Goal: Task Accomplishment & Management: Manage account settings

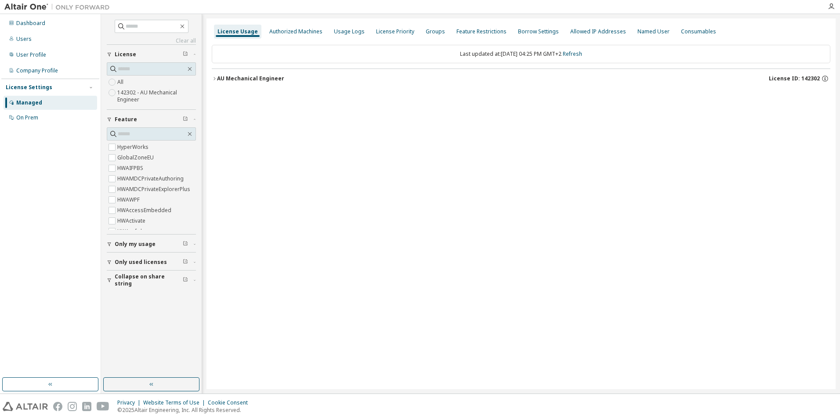
click at [214, 76] on button "AU Mechanical Engineer License ID: 142302" at bounding box center [521, 78] width 619 height 19
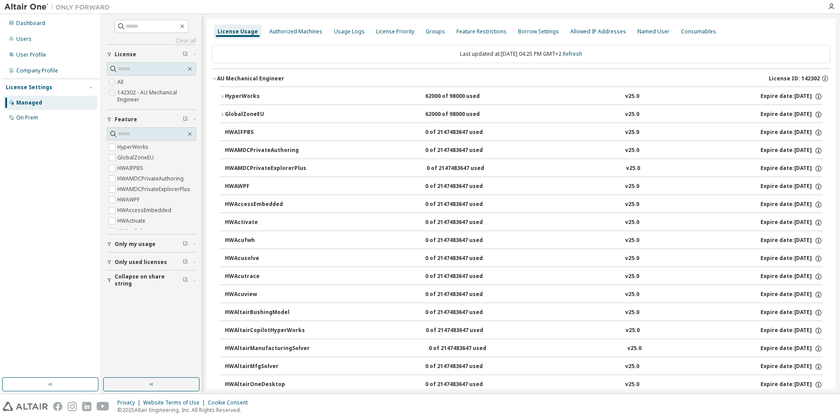
click at [221, 99] on icon "button" at bounding box center [222, 96] width 5 height 5
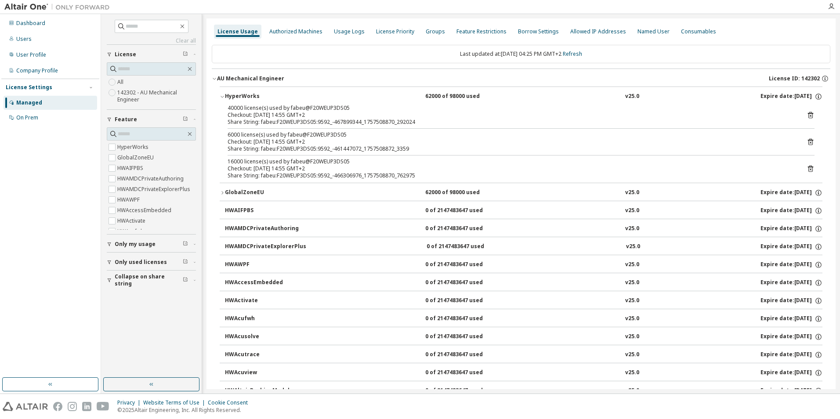
click at [221, 99] on icon "button" at bounding box center [222, 96] width 5 height 5
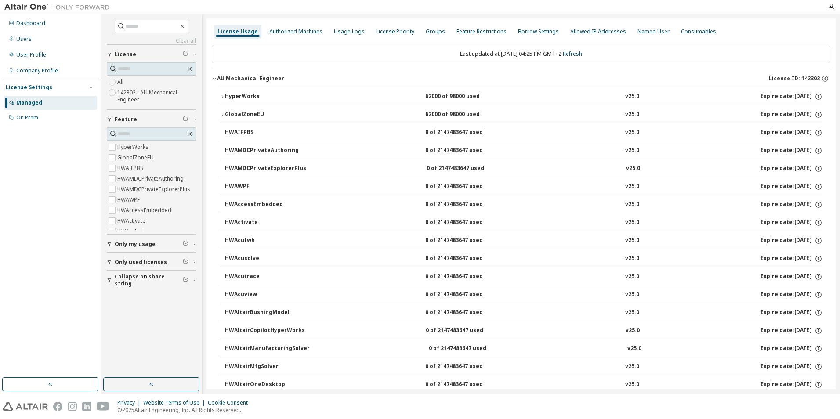
click at [223, 94] on icon "button" at bounding box center [222, 96] width 5 height 5
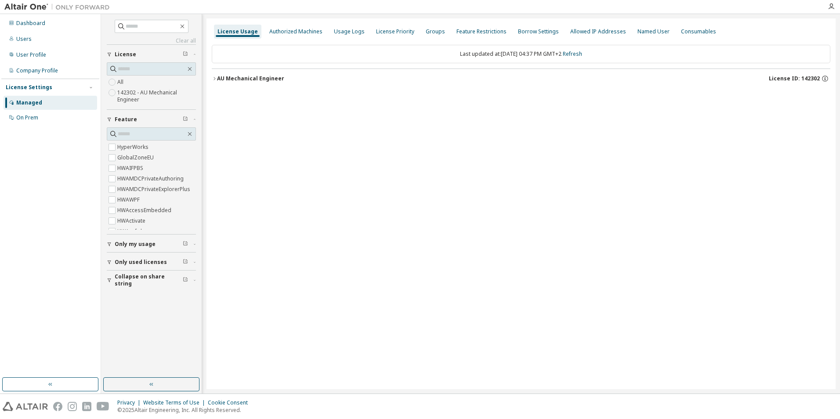
click at [455, 375] on div "License Usage Authorized Machines Usage Logs License Priority Groups Feature Re…" at bounding box center [521, 203] width 629 height 371
